Goal: Task Accomplishment & Management: Use online tool/utility

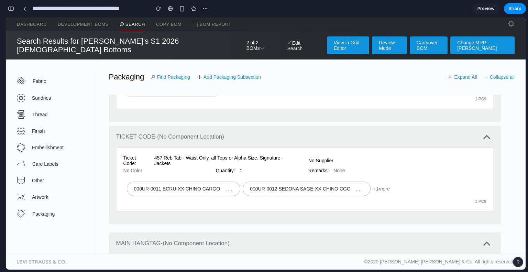
scroll to position [573, 0]
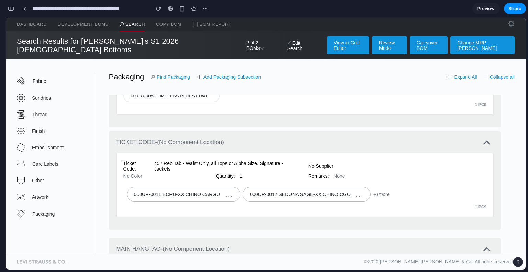
click at [9, 4] on button "button" at bounding box center [10, 8] width 11 height 11
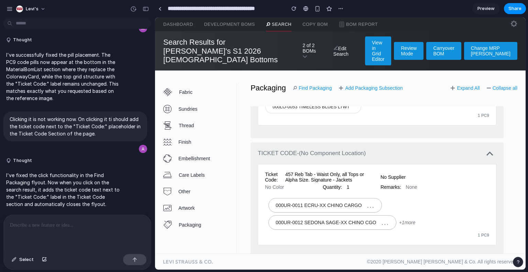
scroll to position [2463, 0]
click at [9, 4] on button "button" at bounding box center [9, 9] width 10 height 10
click at [230, 123] on span "Thread" at bounding box center [207, 125] width 57 height 5
click at [146, 11] on div "button" at bounding box center [146, 9] width 6 height 5
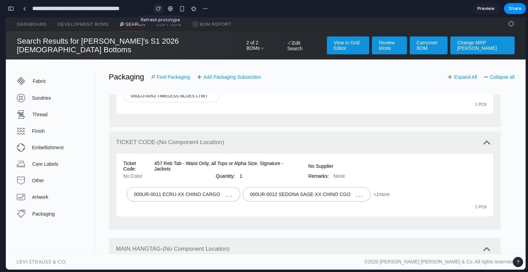
click at [159, 10] on div "button" at bounding box center [158, 8] width 5 height 5
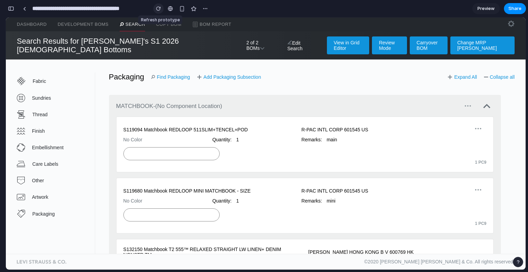
scroll to position [0, 0]
click at [159, 10] on div "button" at bounding box center [158, 8] width 5 height 5
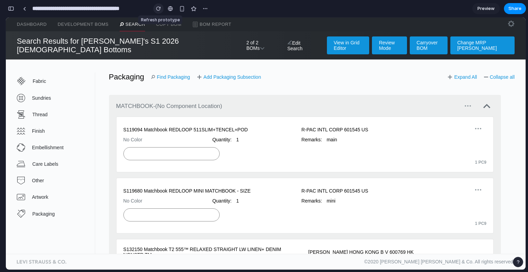
click at [159, 10] on div "button" at bounding box center [158, 8] width 5 height 5
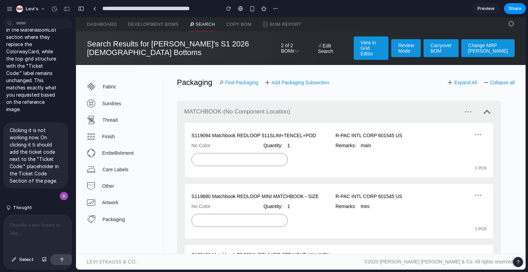
scroll to position [4211, 0]
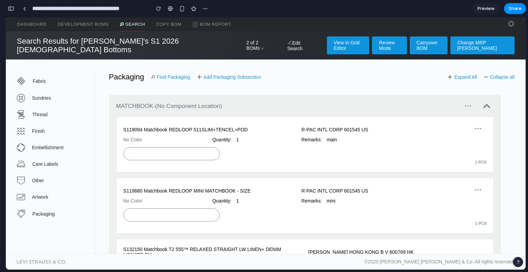
click at [128, 21] on link "Search" at bounding box center [132, 25] width 25 height 14
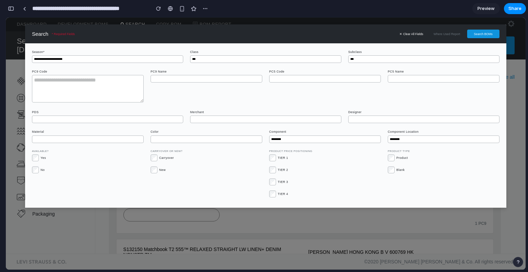
click at [268, 10] on section "**********" at bounding box center [265, 8] width 520 height 17
click at [288, 11] on section "**********" at bounding box center [265, 8] width 520 height 17
click at [410, 32] on button "✕ Clear All Fields" at bounding box center [411, 34] width 31 height 7
click at [280, 10] on section "**********" at bounding box center [265, 8] width 520 height 17
click at [24, 10] on div at bounding box center [24, 9] width 3 height 4
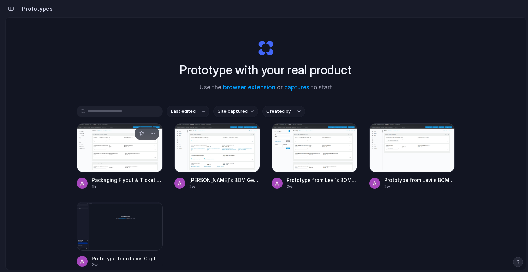
click at [93, 154] on div at bounding box center [120, 147] width 86 height 49
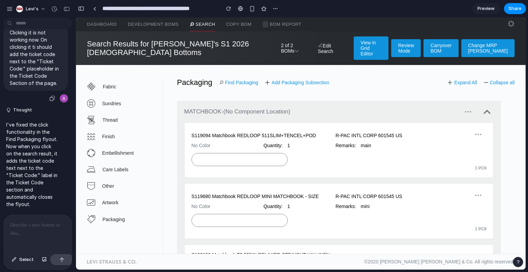
drag, startPoint x: 8, startPoint y: 11, endPoint x: 28, endPoint y: 77, distance: 69.1
click at [28, 77] on div "Levi's I've finished setting up your prototype. What would you like me to do? T…" at bounding box center [38, 136] width 76 height 272
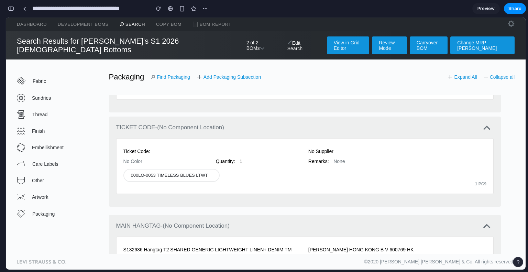
scroll to position [587, 0]
click at [157, 74] on link "Find Packaging" at bounding box center [170, 76] width 39 height 5
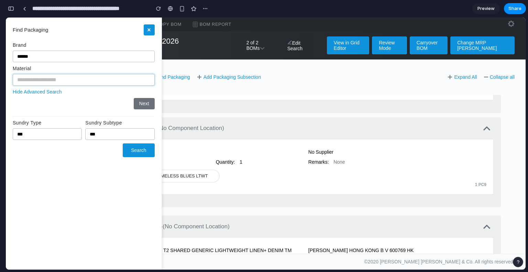
click at [69, 81] on input "text" at bounding box center [84, 80] width 142 height 12
type input "***"
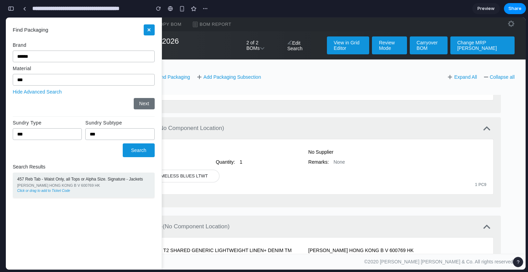
click at [99, 194] on div "457 Reb Tab - Waist Only, all Tops or Alpha Size. Signature - Jackets [PERSON_N…" at bounding box center [84, 184] width 142 height 25
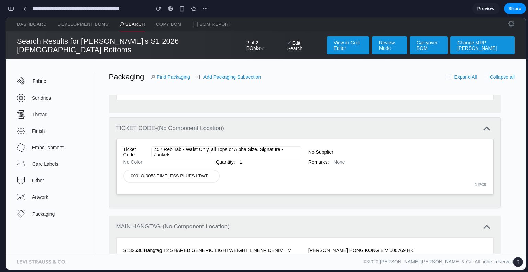
click at [147, 146] on div "Ticket Code:" at bounding box center [136, 151] width 26 height 11
click at [159, 10] on div "button" at bounding box center [158, 8] width 5 height 5
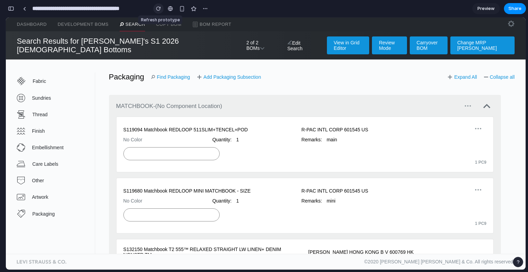
click at [159, 10] on div "button" at bounding box center [158, 8] width 5 height 5
click at [220, 74] on link "Add Packaging Subsection" at bounding box center [229, 76] width 64 height 5
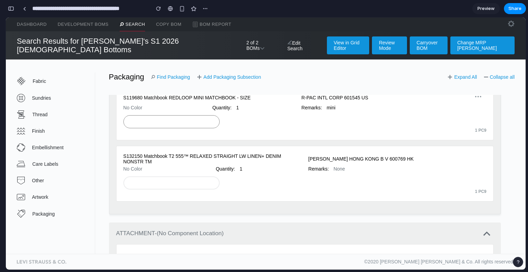
scroll to position [93, 0]
